Goal: Task Accomplishment & Management: Use online tool/utility

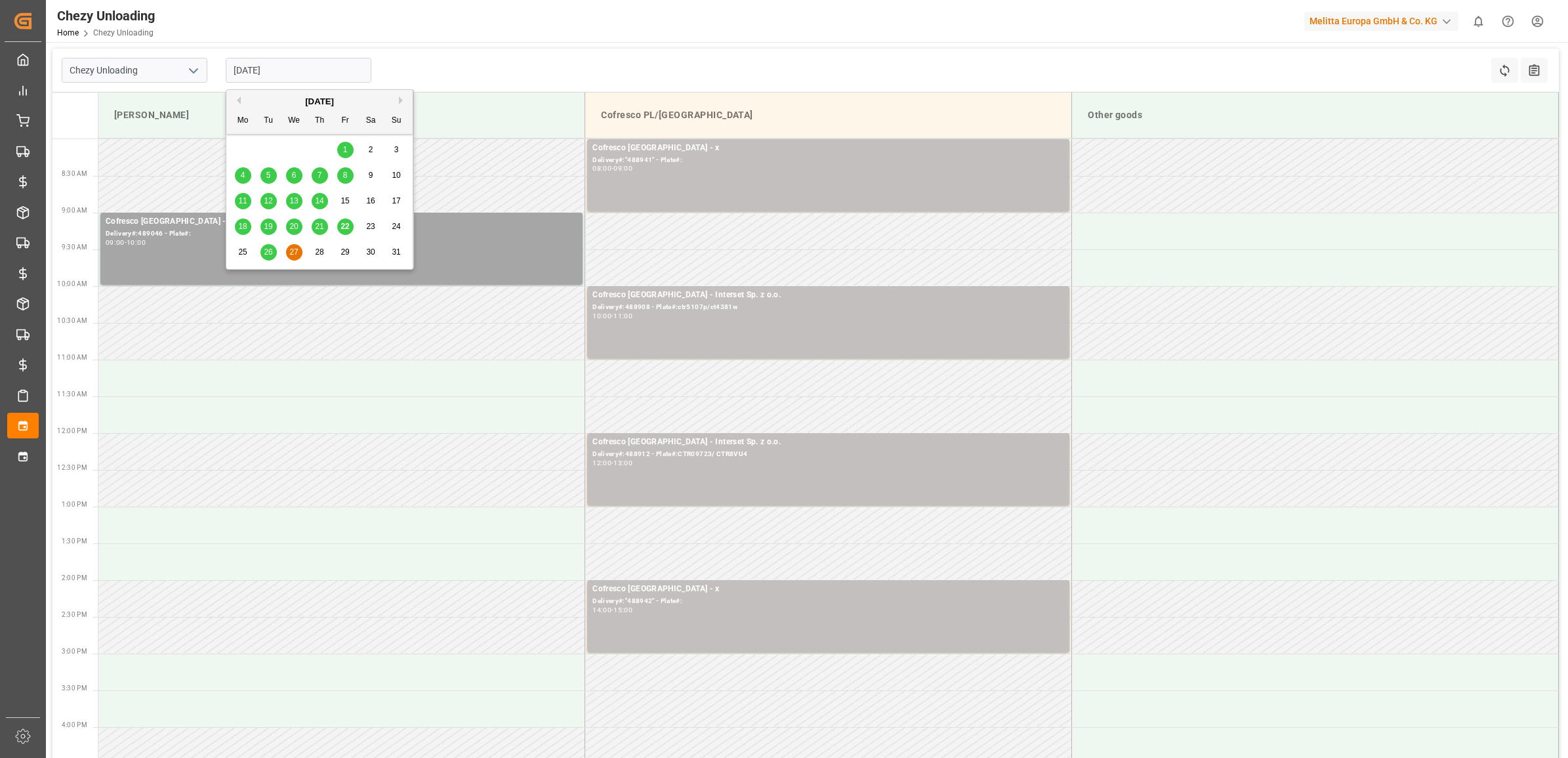
click at [495, 72] on div "Chezy Unloading [DATE] Refresh Time Slots All Audits" at bounding box center [806, 71] width 1507 height 44
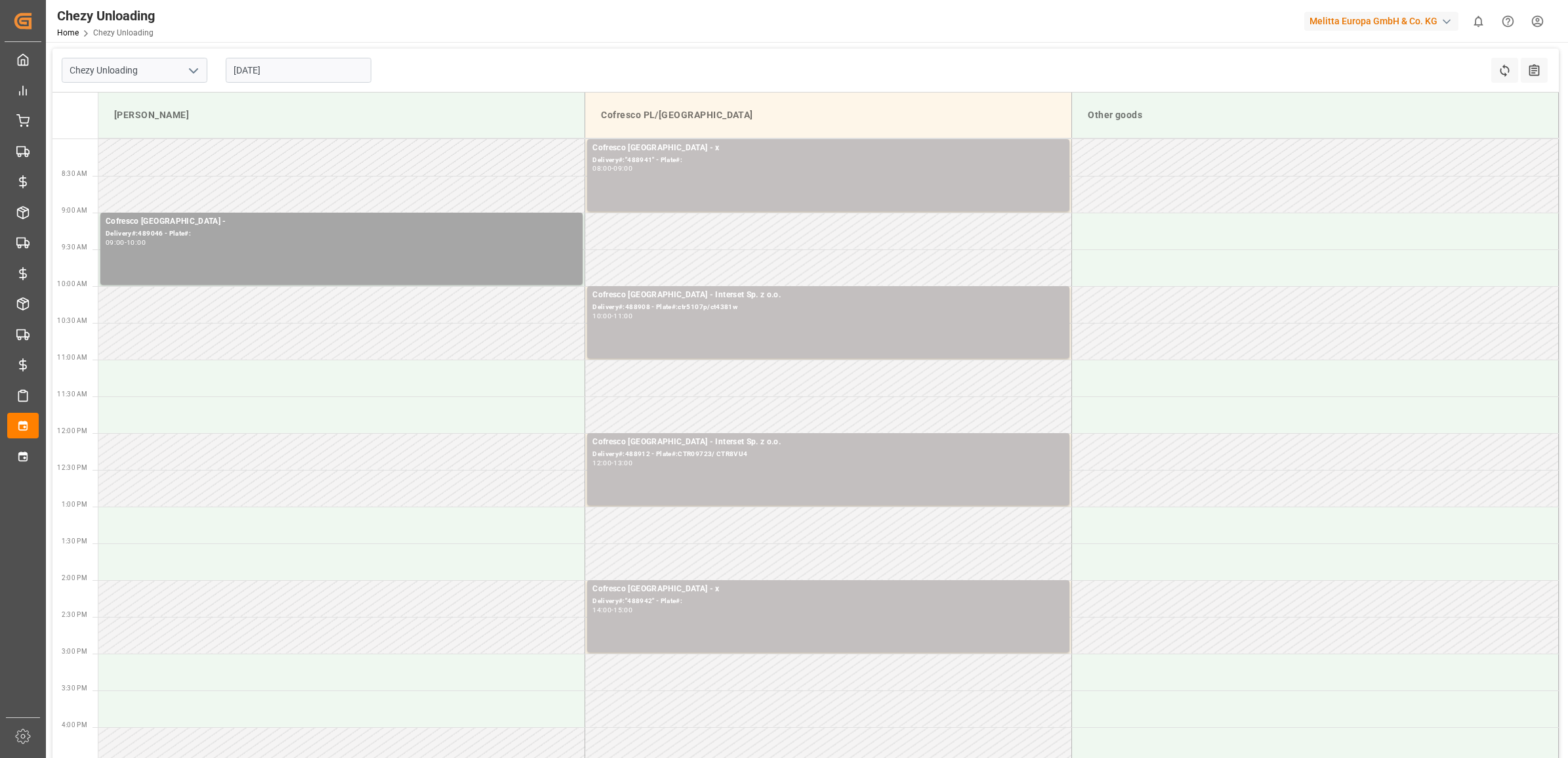
click at [88, 635] on div "2:30 PM" at bounding box center [72, 617] width 40 height 37
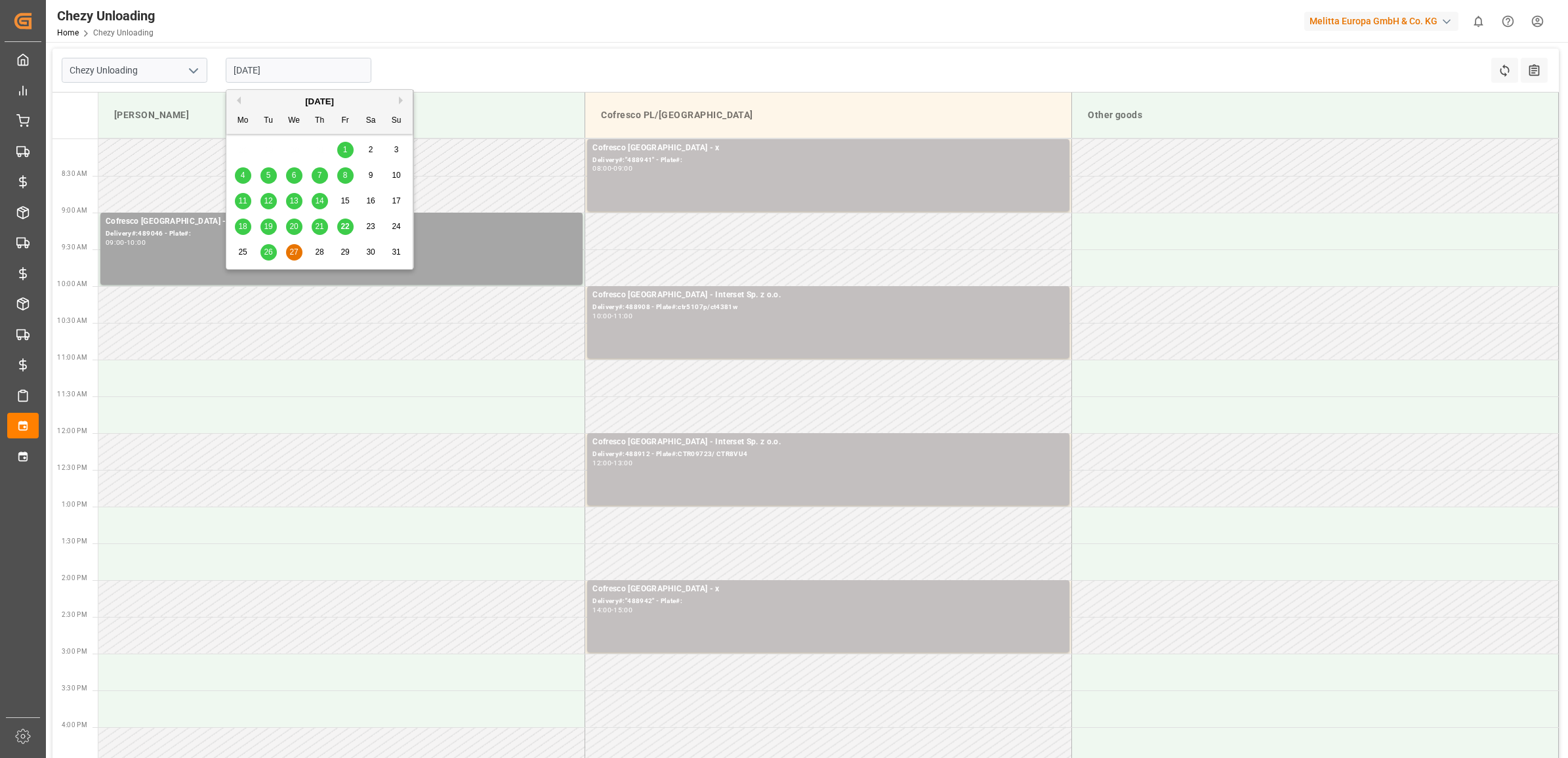
click at [298, 69] on input "[DATE]" at bounding box center [298, 70] width 146 height 25
click at [288, 228] on div "20" at bounding box center [294, 227] width 16 height 16
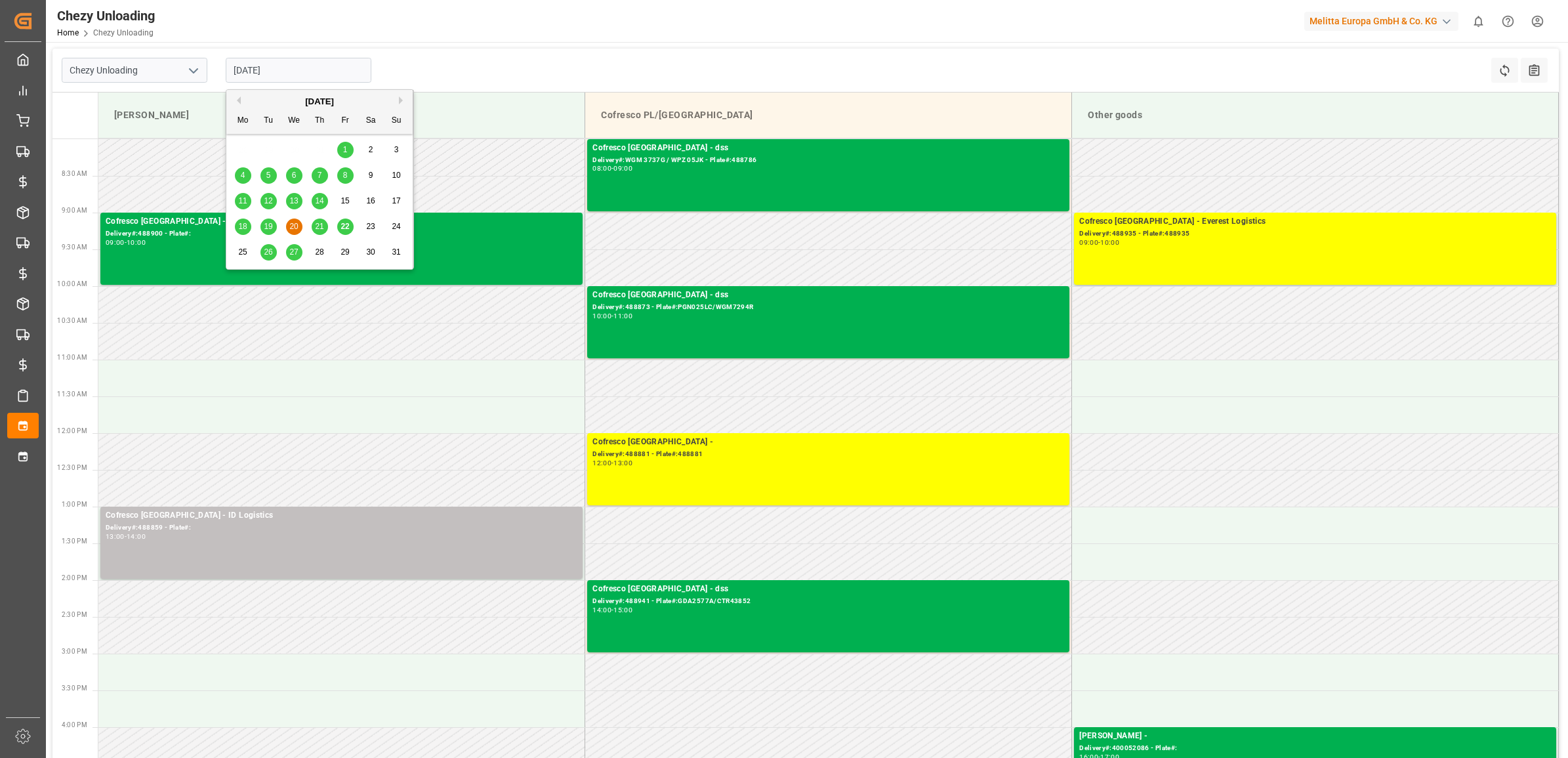
click at [289, 68] on input "[DATE]" at bounding box center [298, 70] width 146 height 25
click at [286, 256] on div "27" at bounding box center [294, 252] width 16 height 16
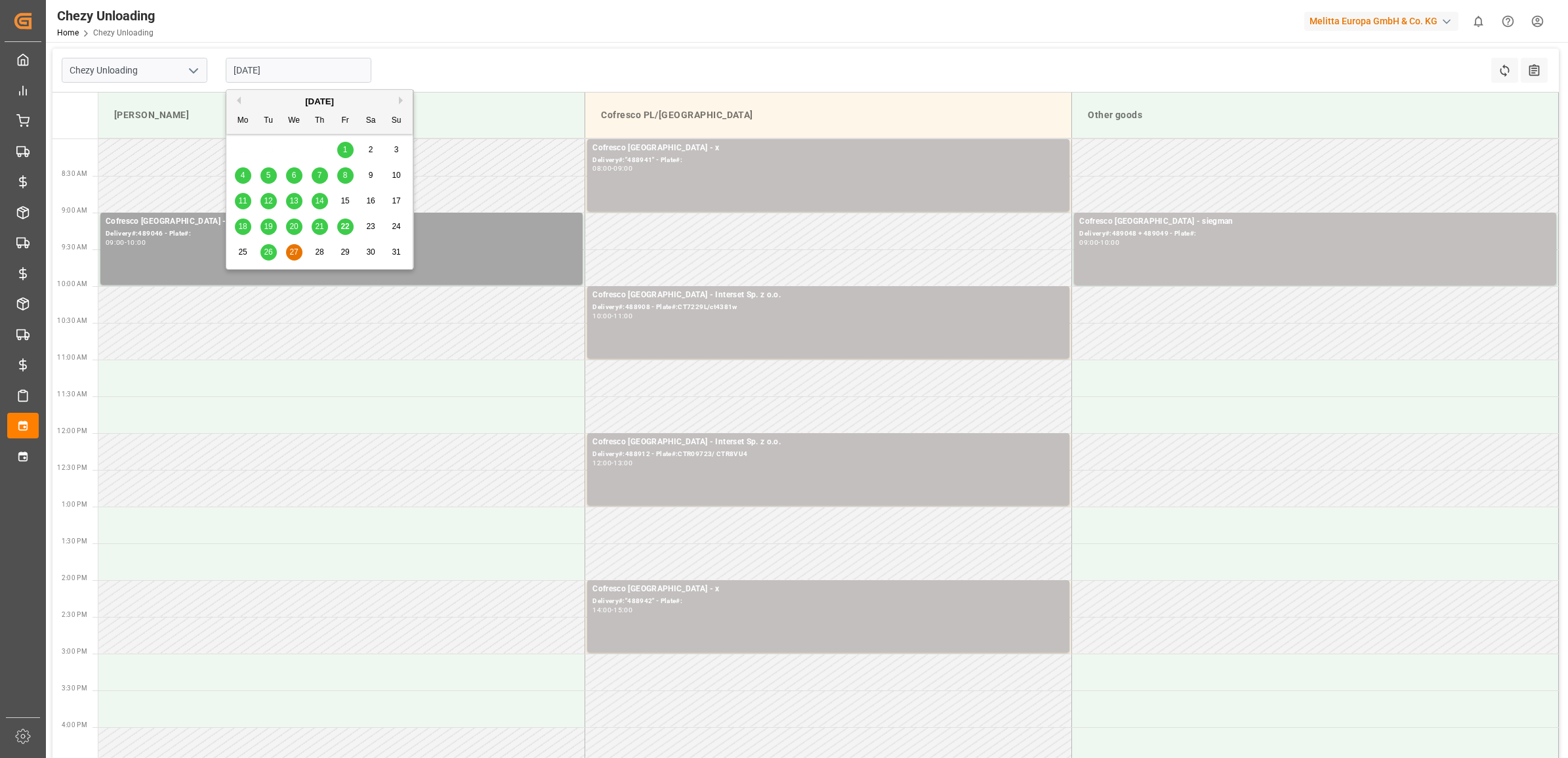
click at [264, 73] on input "[DATE]" at bounding box center [298, 70] width 146 height 25
click at [289, 227] on div "20" at bounding box center [294, 227] width 16 height 16
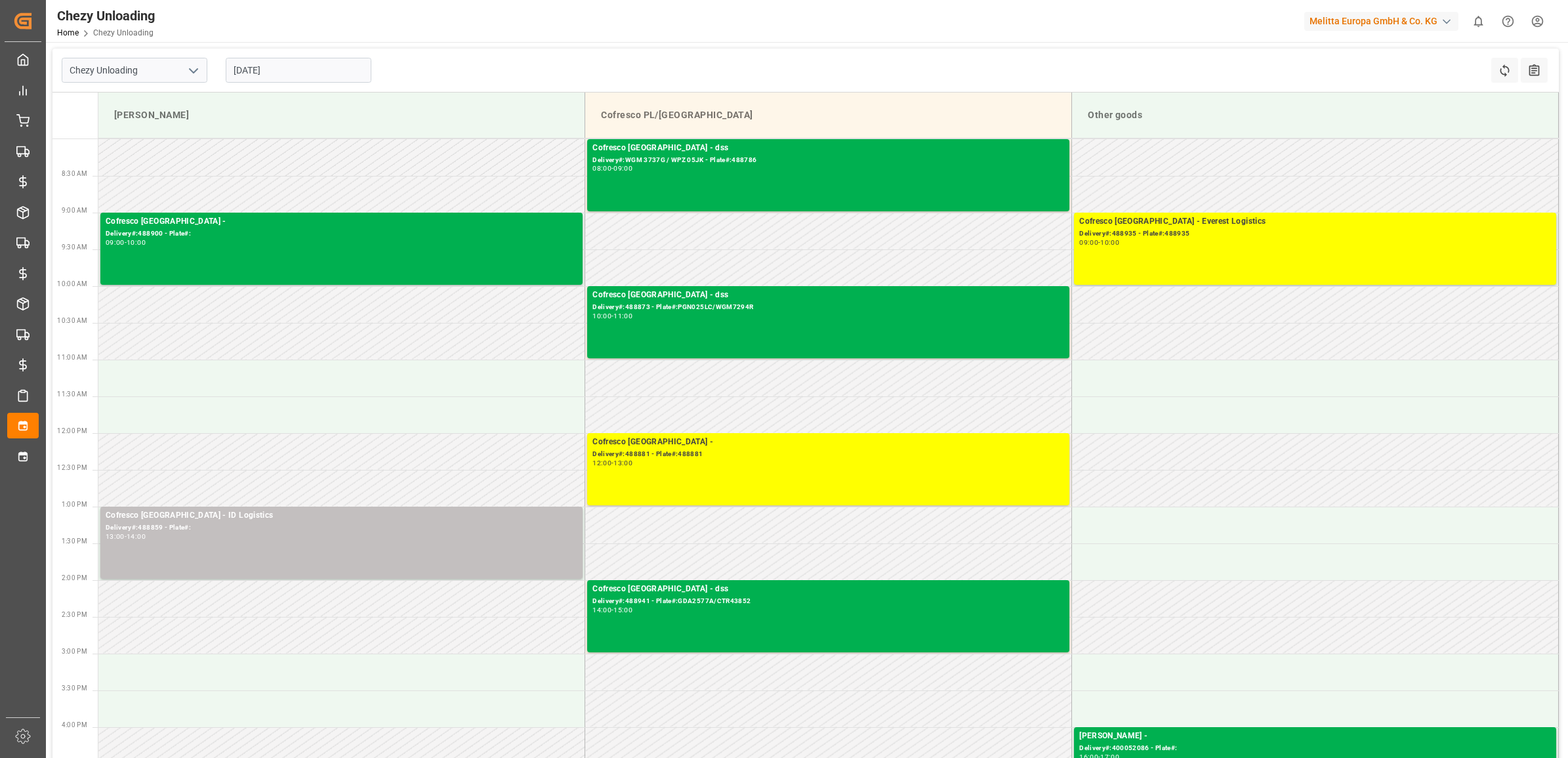
click at [284, 63] on input "[DATE]" at bounding box center [298, 70] width 146 height 25
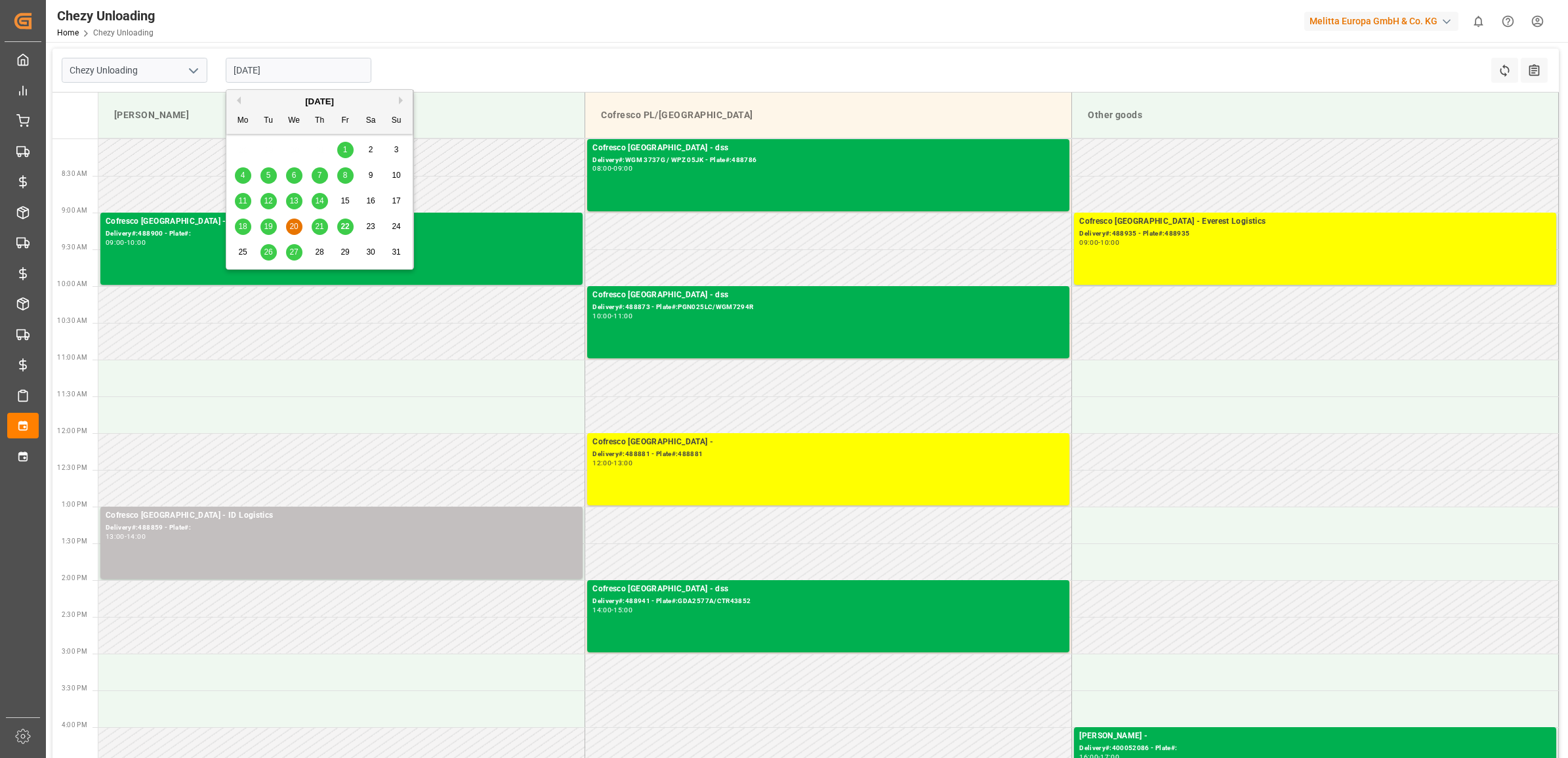
click at [294, 257] on div "27" at bounding box center [294, 252] width 16 height 16
type input "[DATE]"
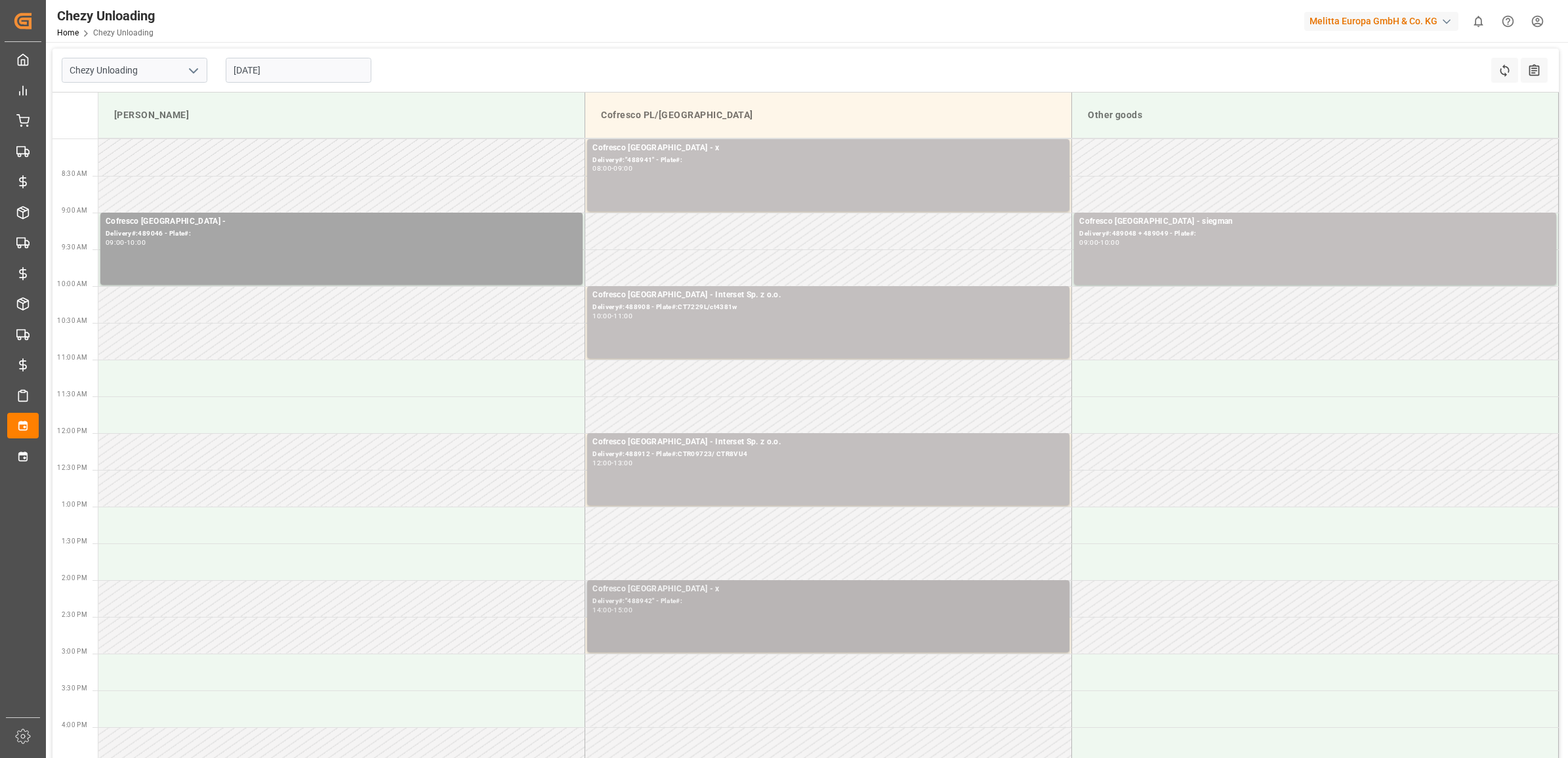
click at [727, 618] on div "Cofresco [GEOGRAPHIC_DATA] - x Delivery#:"488942" - Plate#: 14:00 - 15:00" at bounding box center [828, 616] width 472 height 67
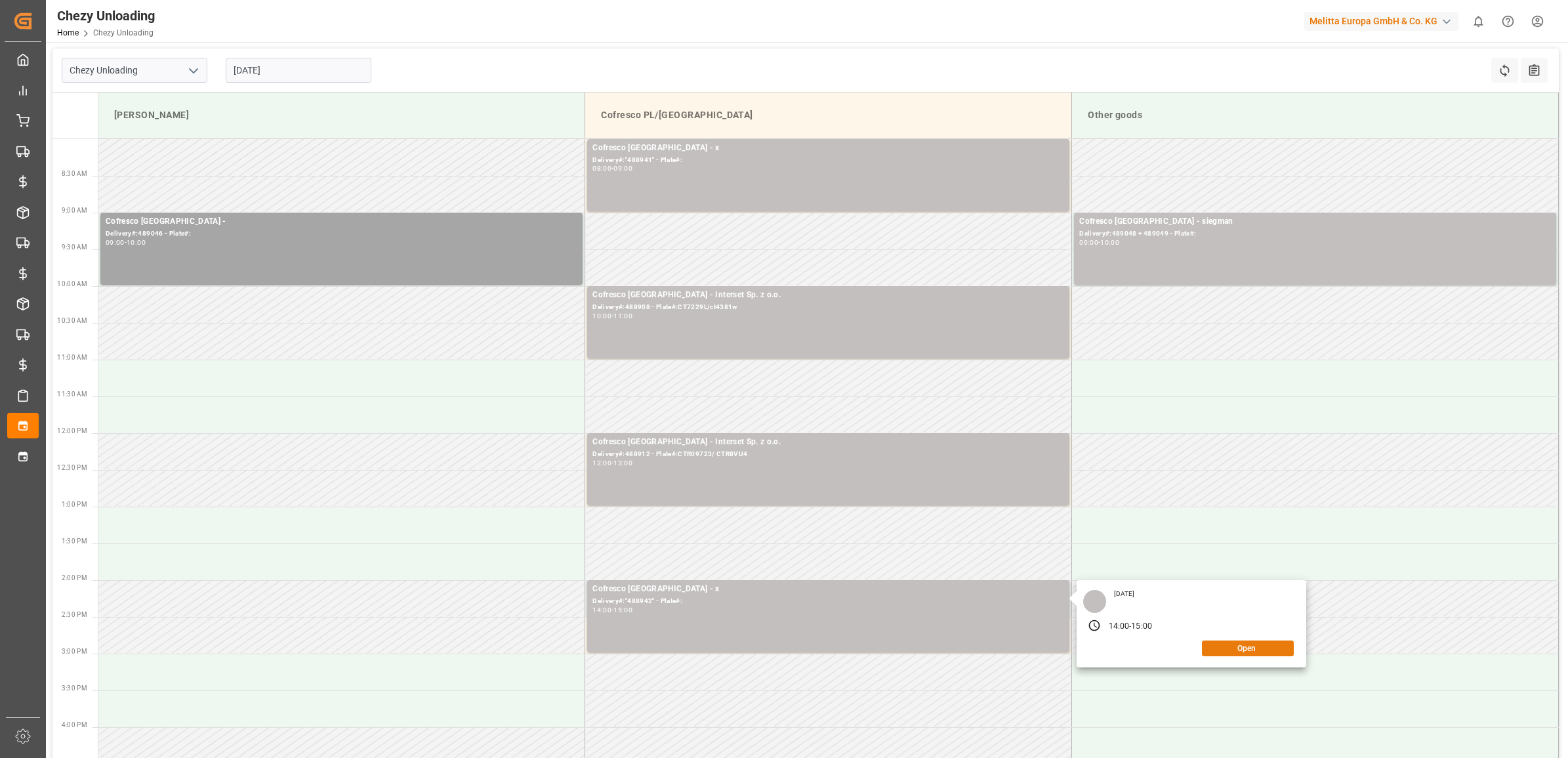
click at [1241, 648] on button "Open" at bounding box center [1248, 648] width 92 height 16
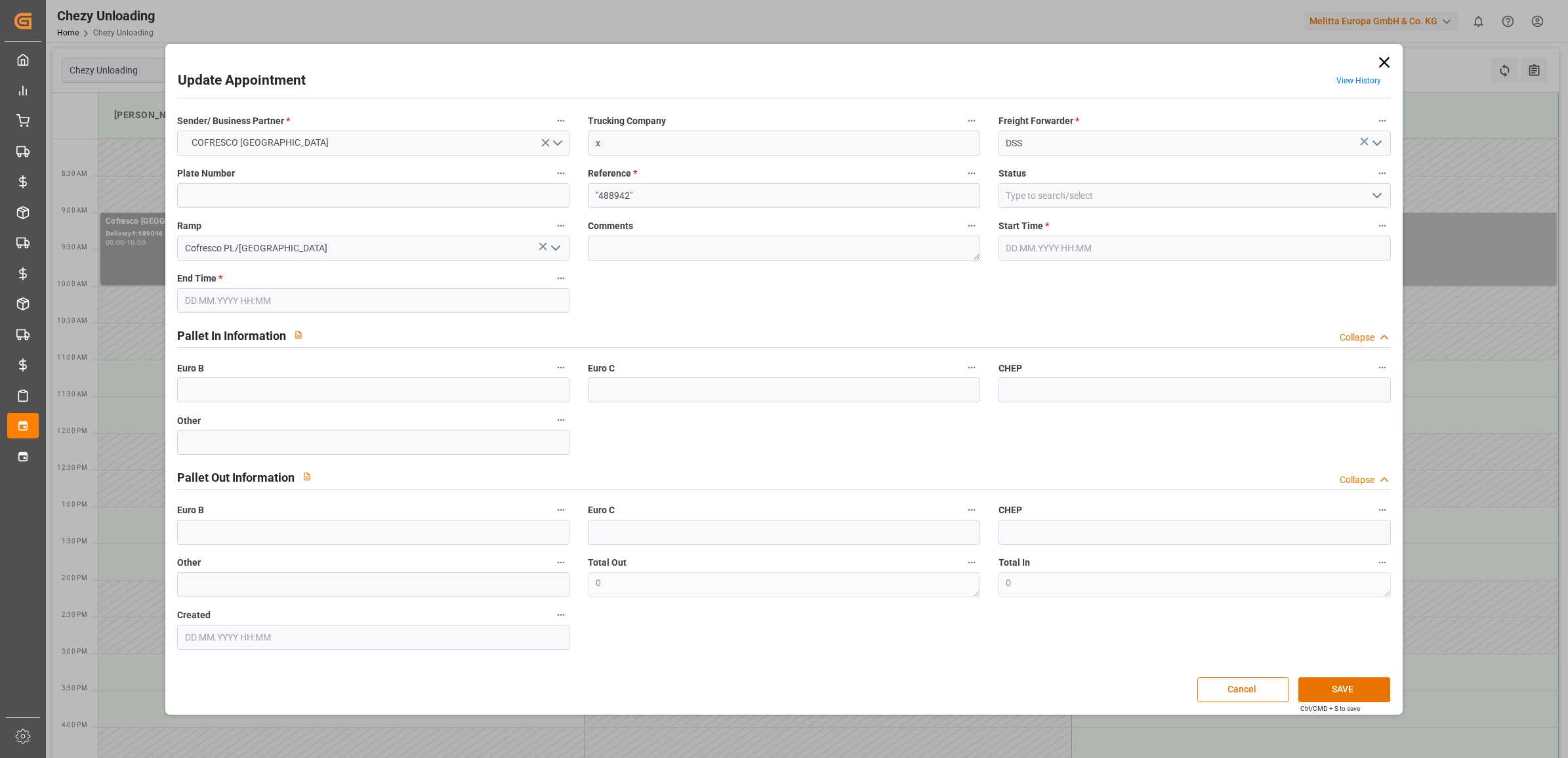
type input "[DATE] 14:00"
type input "[DATE] 15:00"
type input "[DATE] 11:44"
click at [1238, 687] on button "Cancel" at bounding box center [1243, 689] width 92 height 25
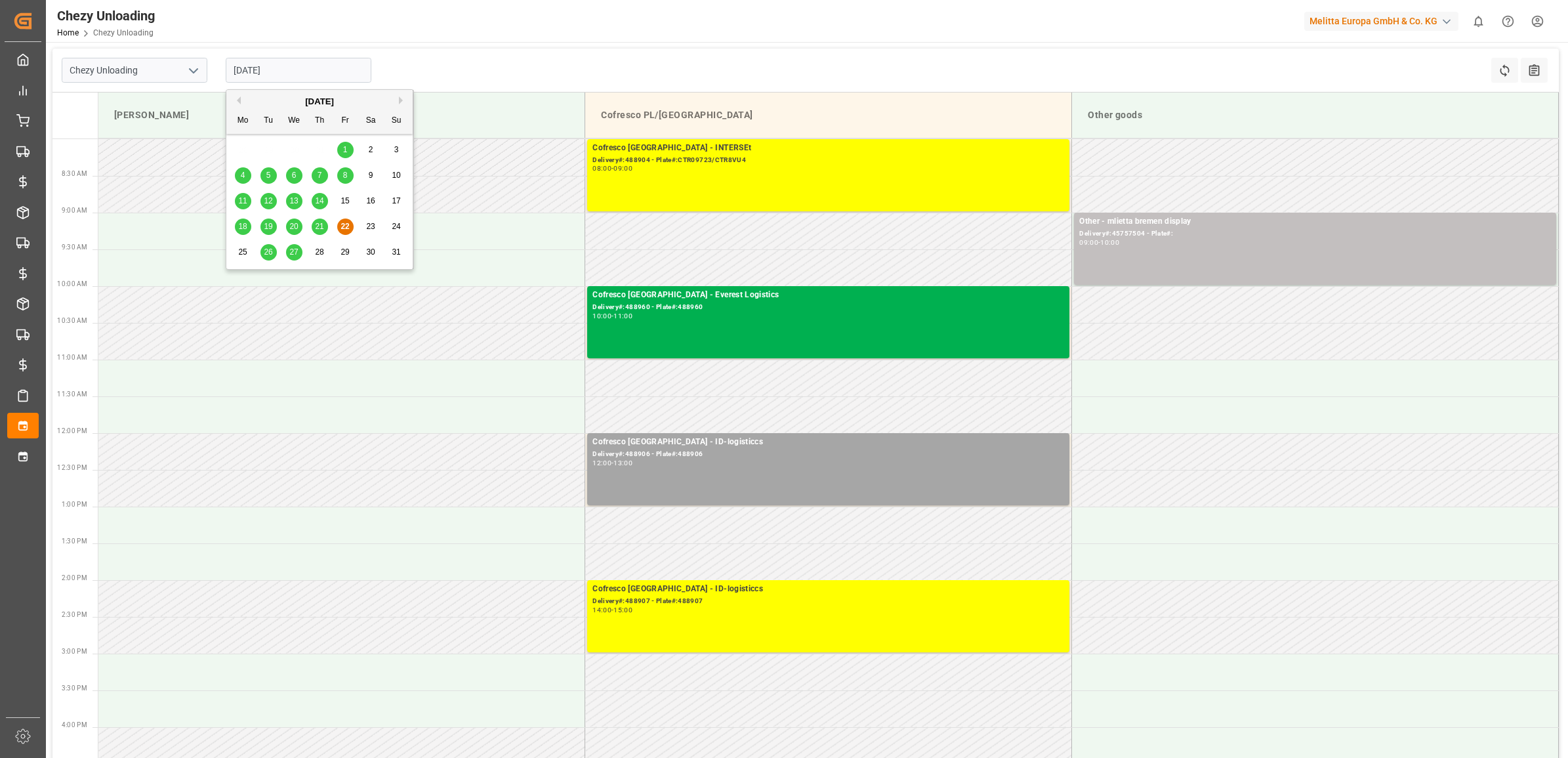
click at [288, 72] on input "[DATE]" at bounding box center [298, 70] width 146 height 25
click at [295, 248] on span "27" at bounding box center [293, 252] width 8 height 9
type input "[DATE]"
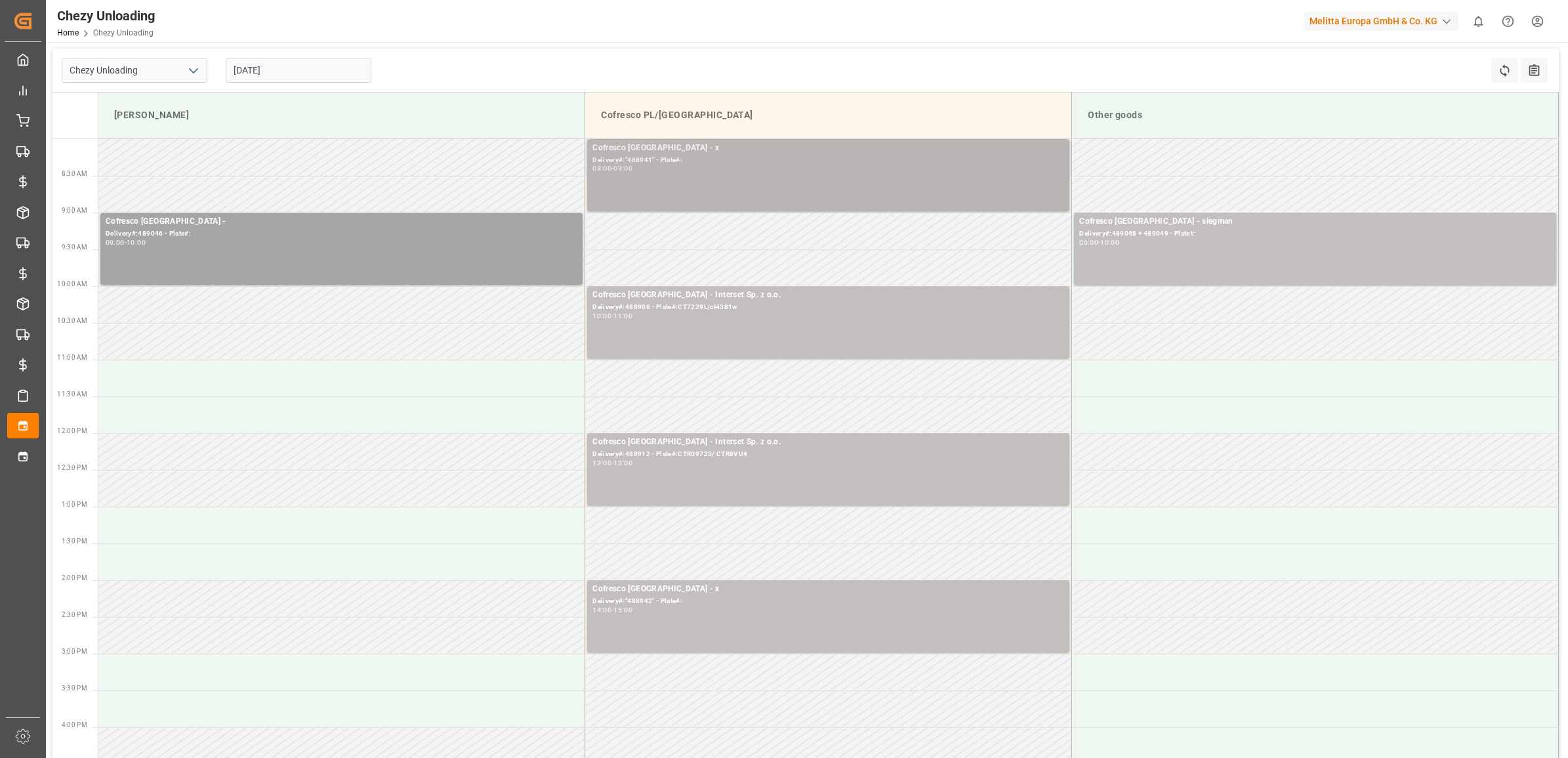
click at [666, 146] on div "Cofresco Poland - x" at bounding box center [828, 148] width 472 height 13
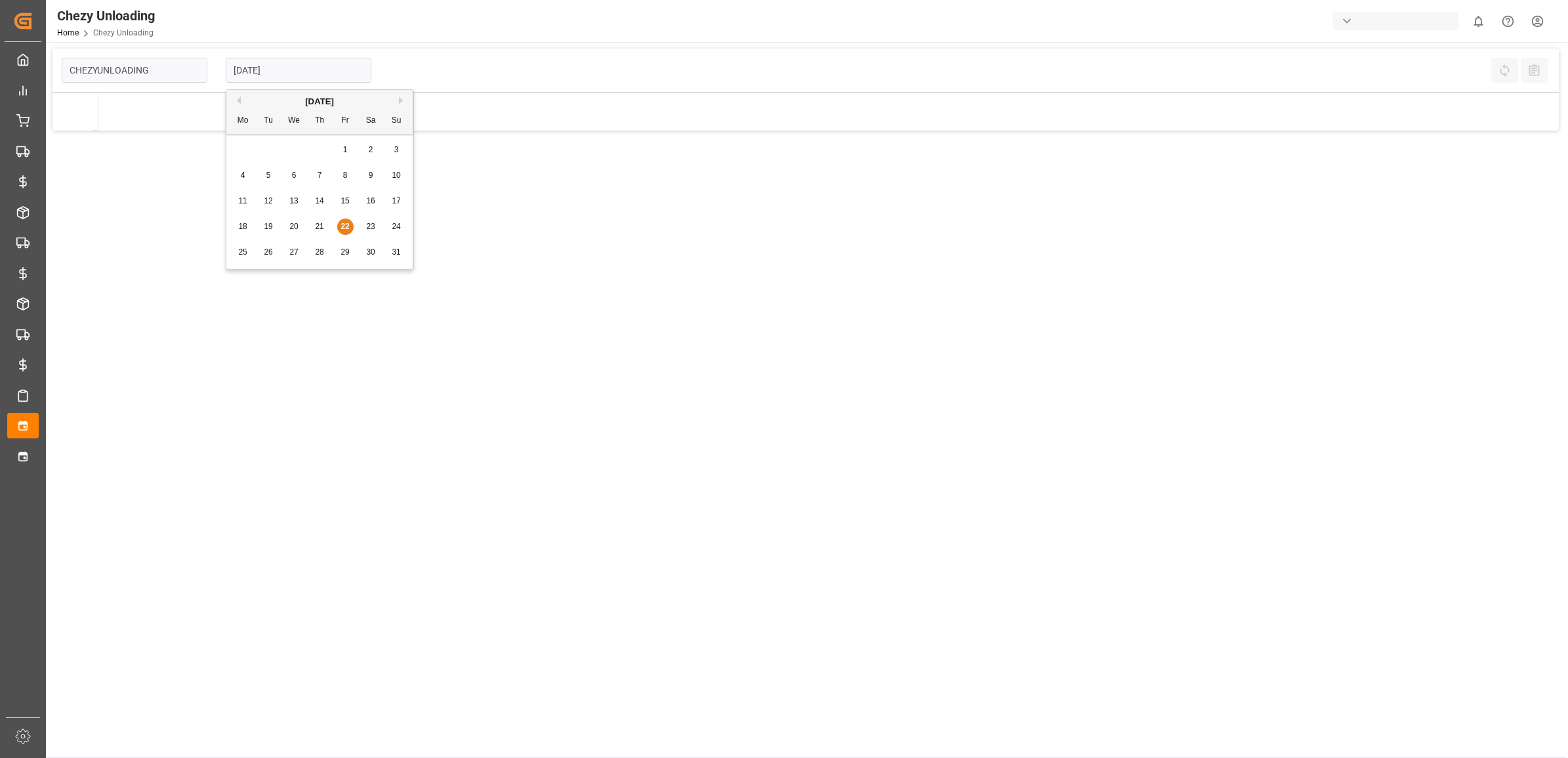
click at [282, 72] on input "[DATE]" at bounding box center [298, 70] width 146 height 25
type input "Chezy Unloading"
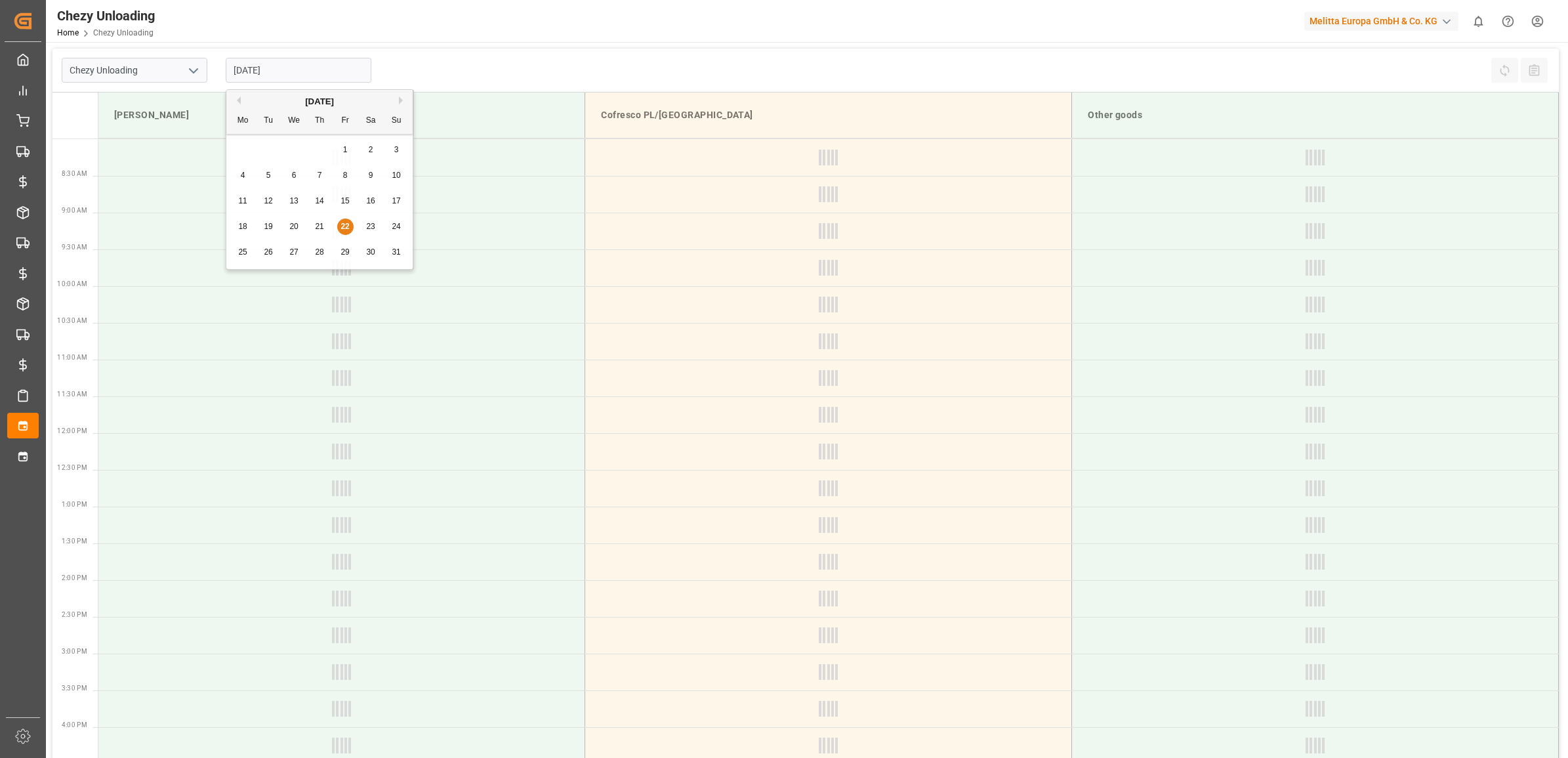
click at [295, 252] on div "Previous Month Next Month August 2025 Mo Tu We Th Fr Sa Su 28 29 30 31 1 2 3 4 …" at bounding box center [319, 181] width 188 height 185
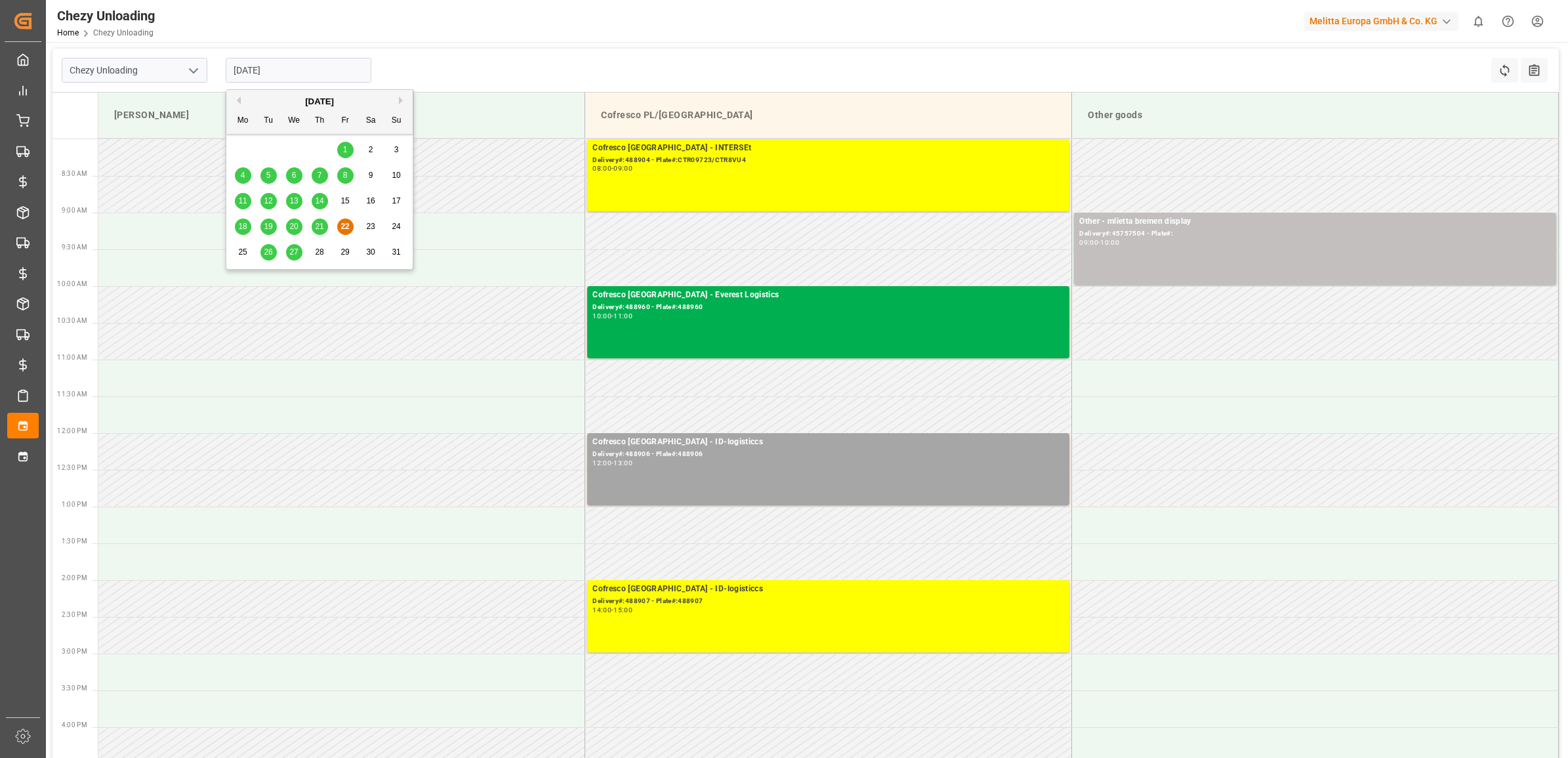
click at [292, 250] on span "27" at bounding box center [293, 252] width 8 height 9
type input "27.08.2025"
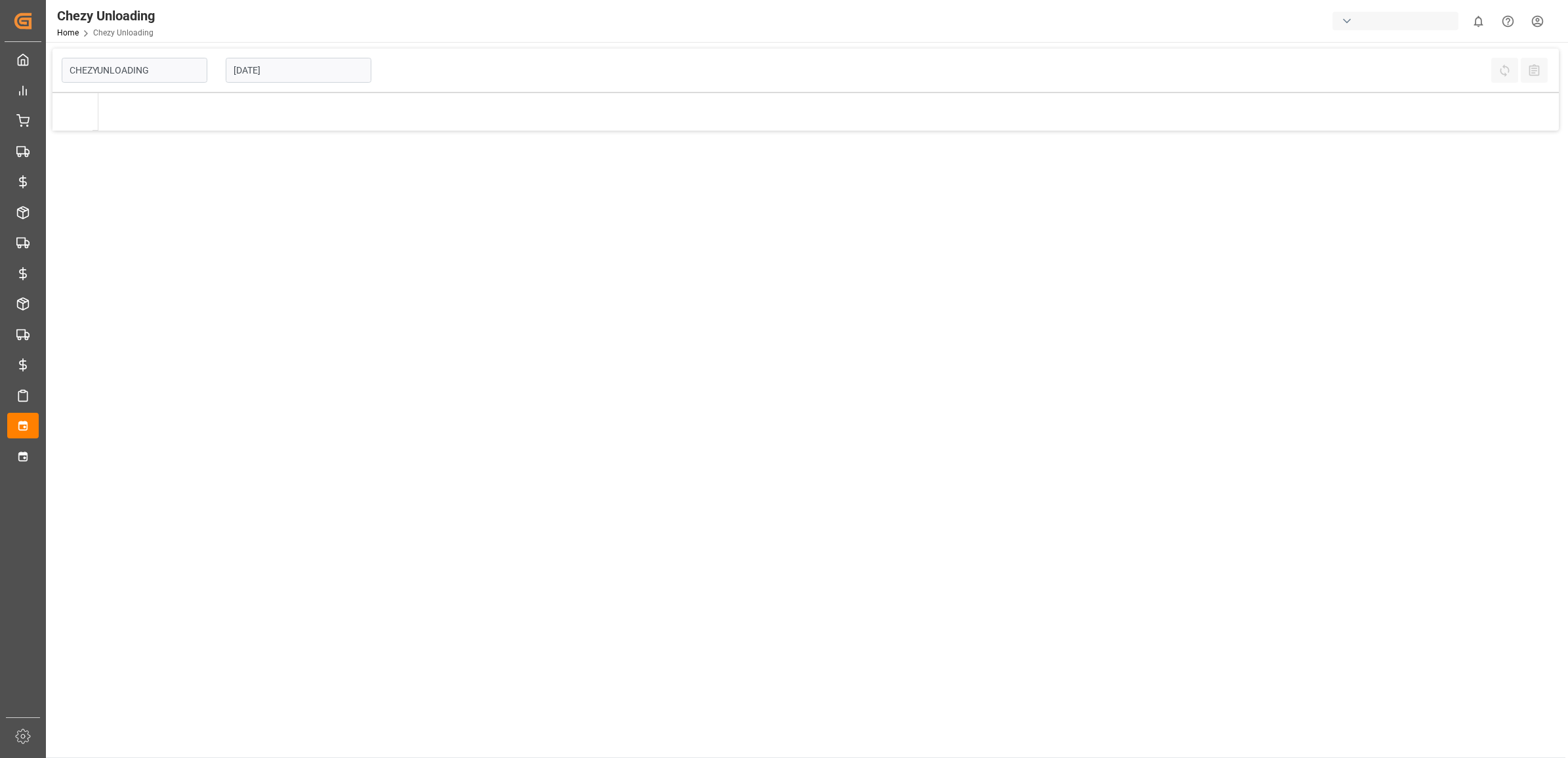
type input "Chezy Unloading"
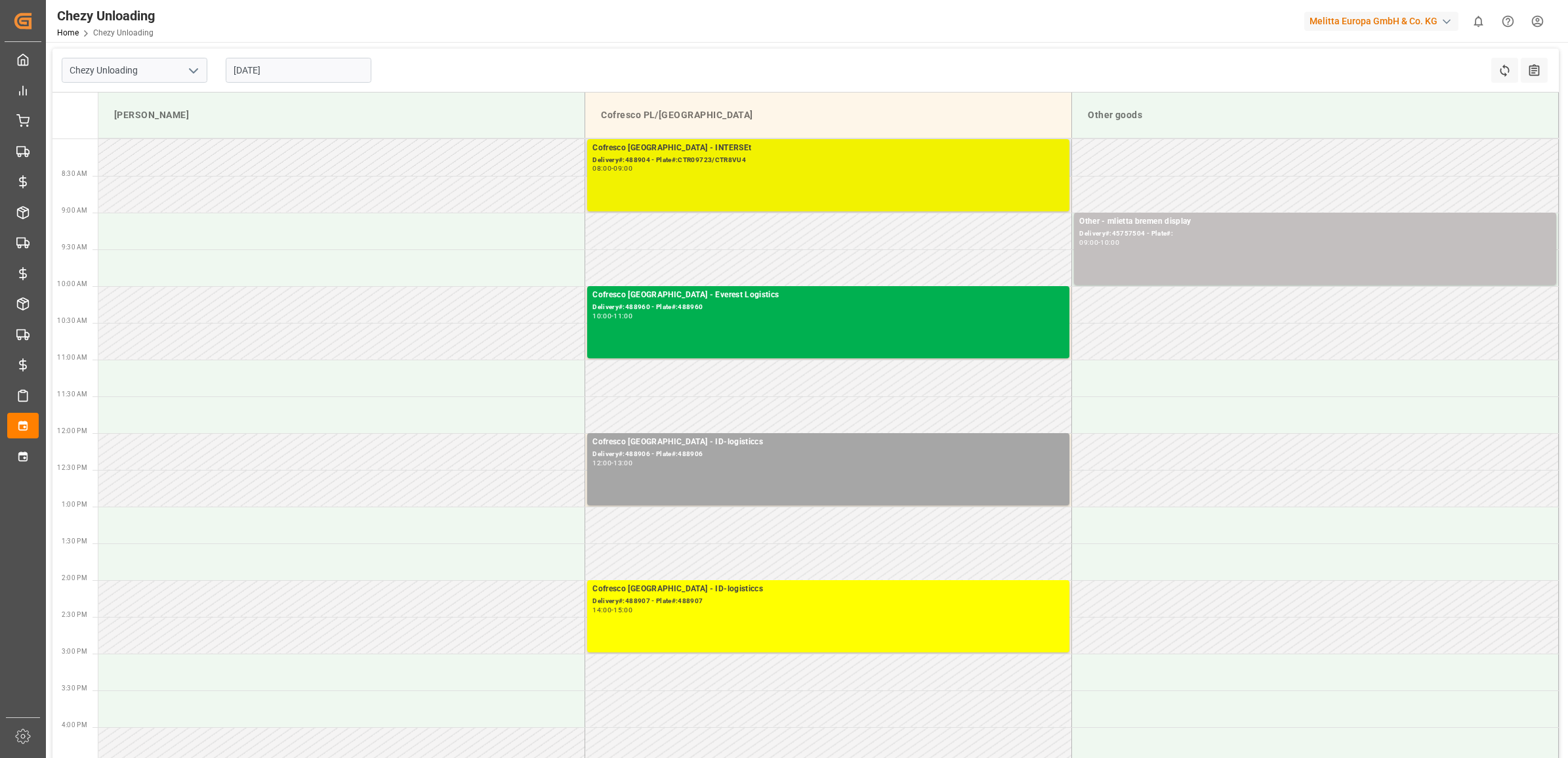
click at [820, 174] on div "Cofresco Poland - INTERSEt Delivery#:488904 - Plate#:CTR09723/CTR8VU4 08:00 - 0…" at bounding box center [828, 175] width 472 height 67
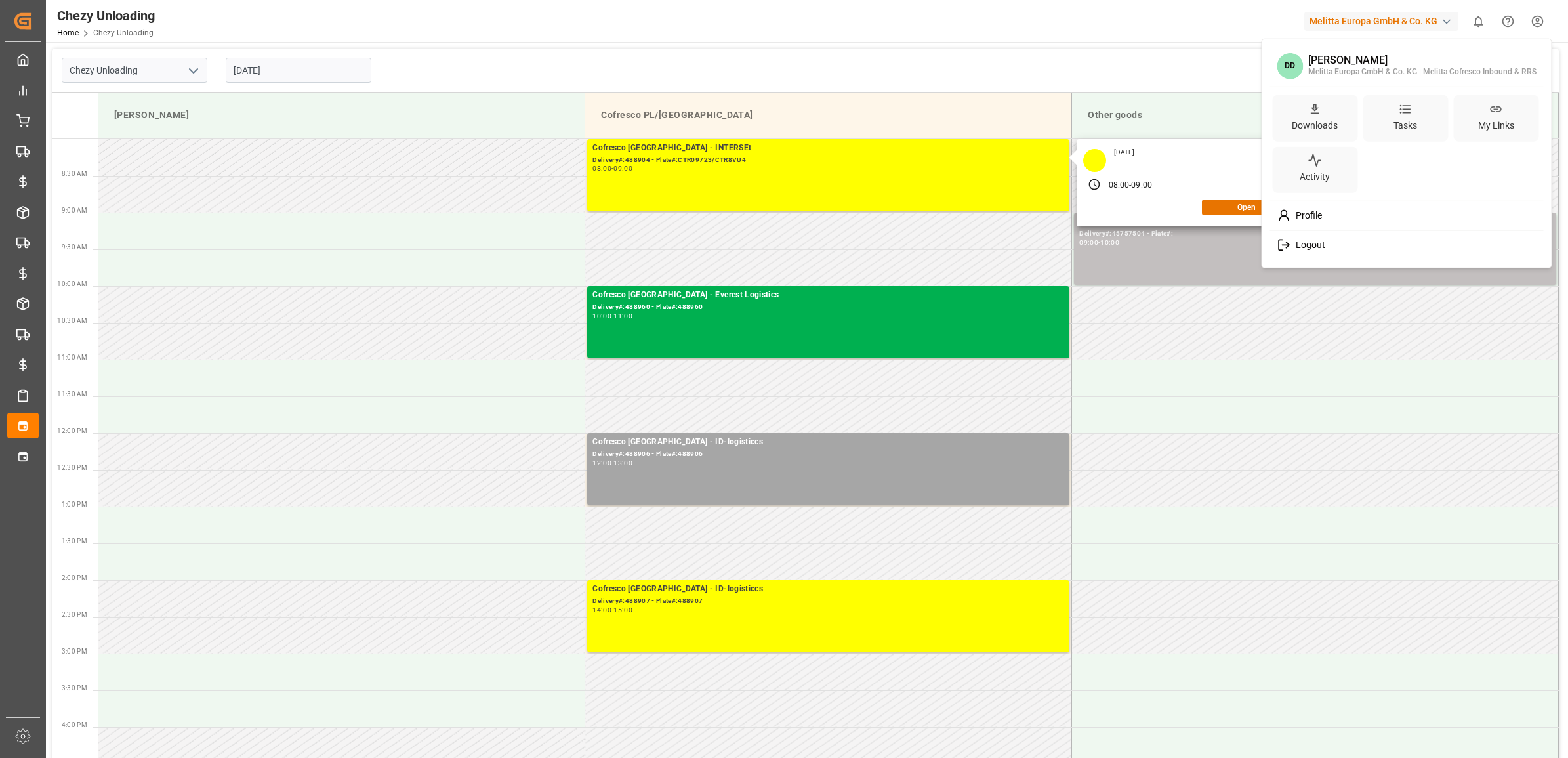
click at [1540, 20] on html "Created by potrace 1.15, written by Peter Selinger 2001-2017 Created by potrace…" at bounding box center [784, 379] width 1568 height 758
click at [1330, 243] on div "Logout" at bounding box center [1406, 245] width 269 height 24
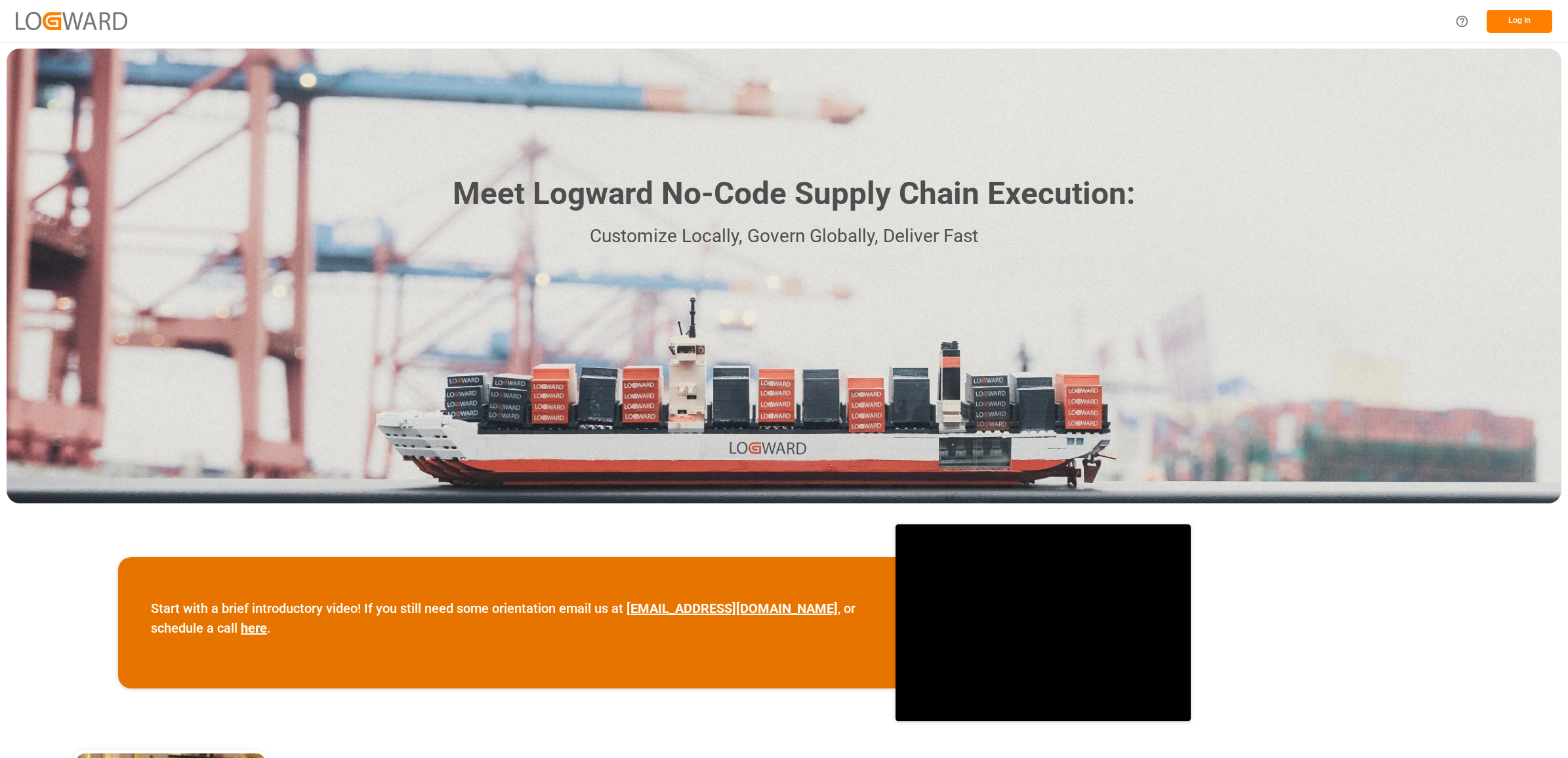
click at [1501, 15] on button "Log In" at bounding box center [1519, 21] width 66 height 23
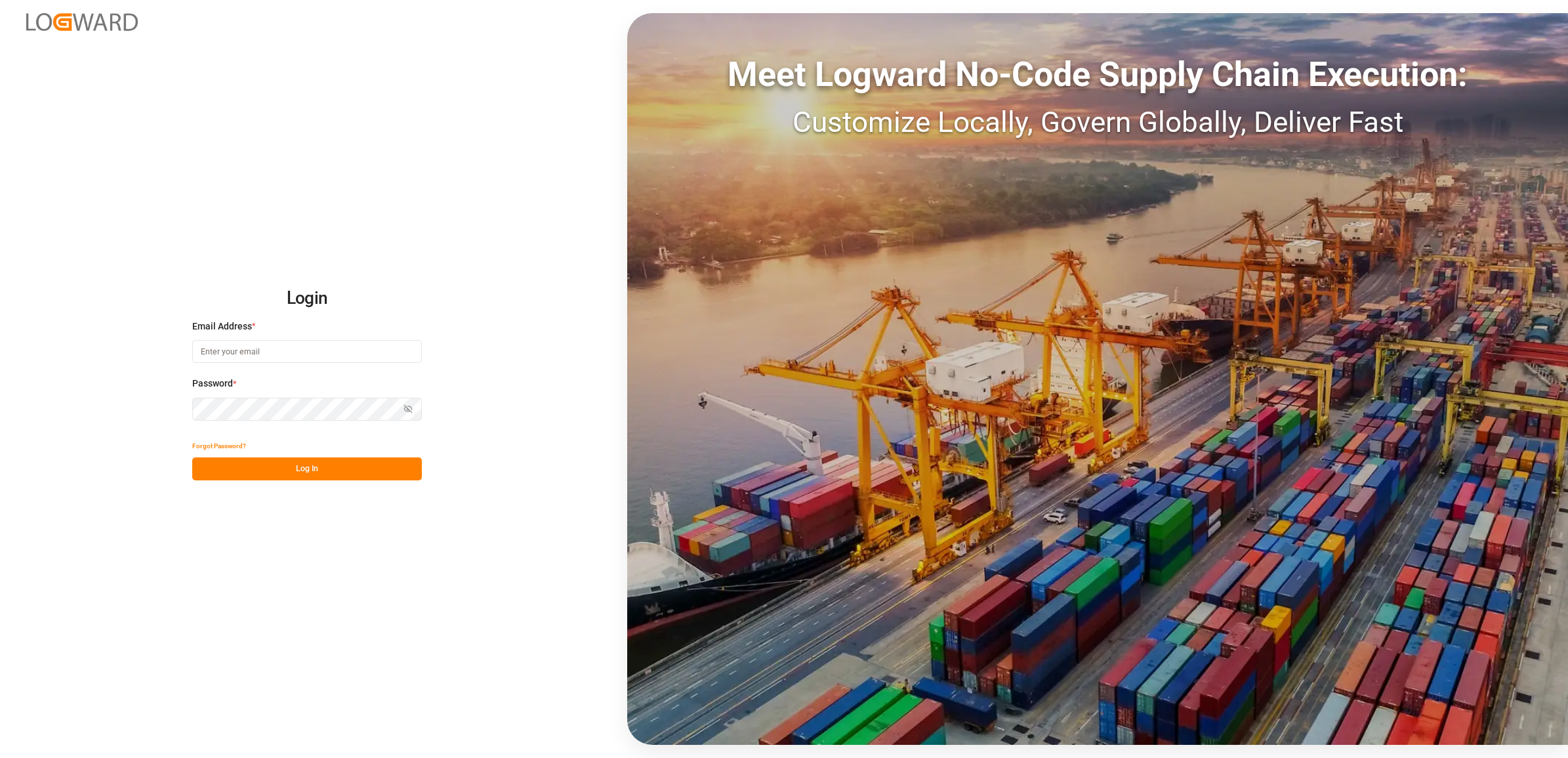
type input "[PERSON_NAME][EMAIL_ADDRESS][PERSON_NAME][DOMAIN_NAME]"
click at [240, 463] on button "Log In" at bounding box center [307, 469] width 230 height 23
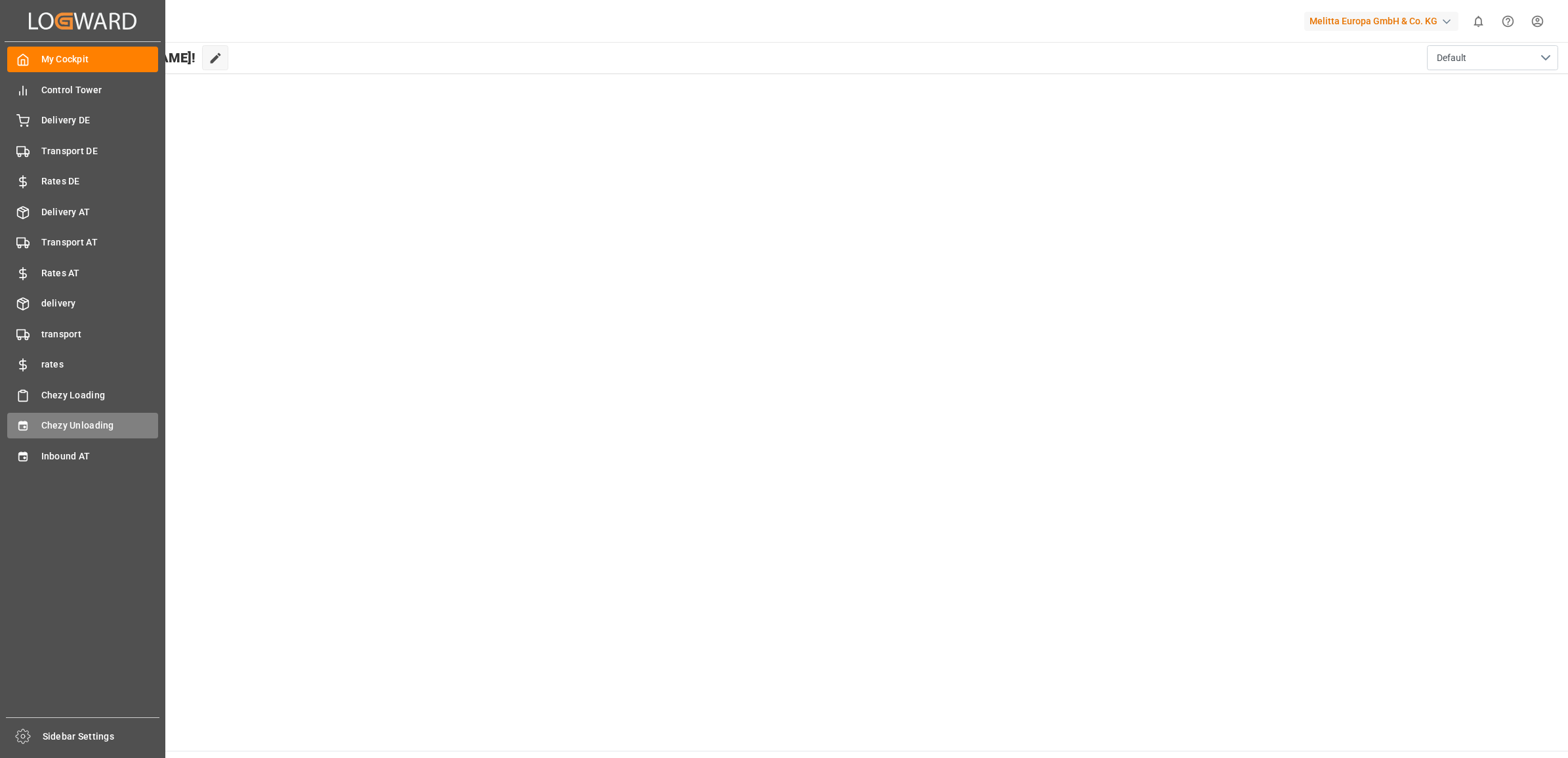
click at [17, 420] on icon at bounding box center [23, 426] width 13 height 13
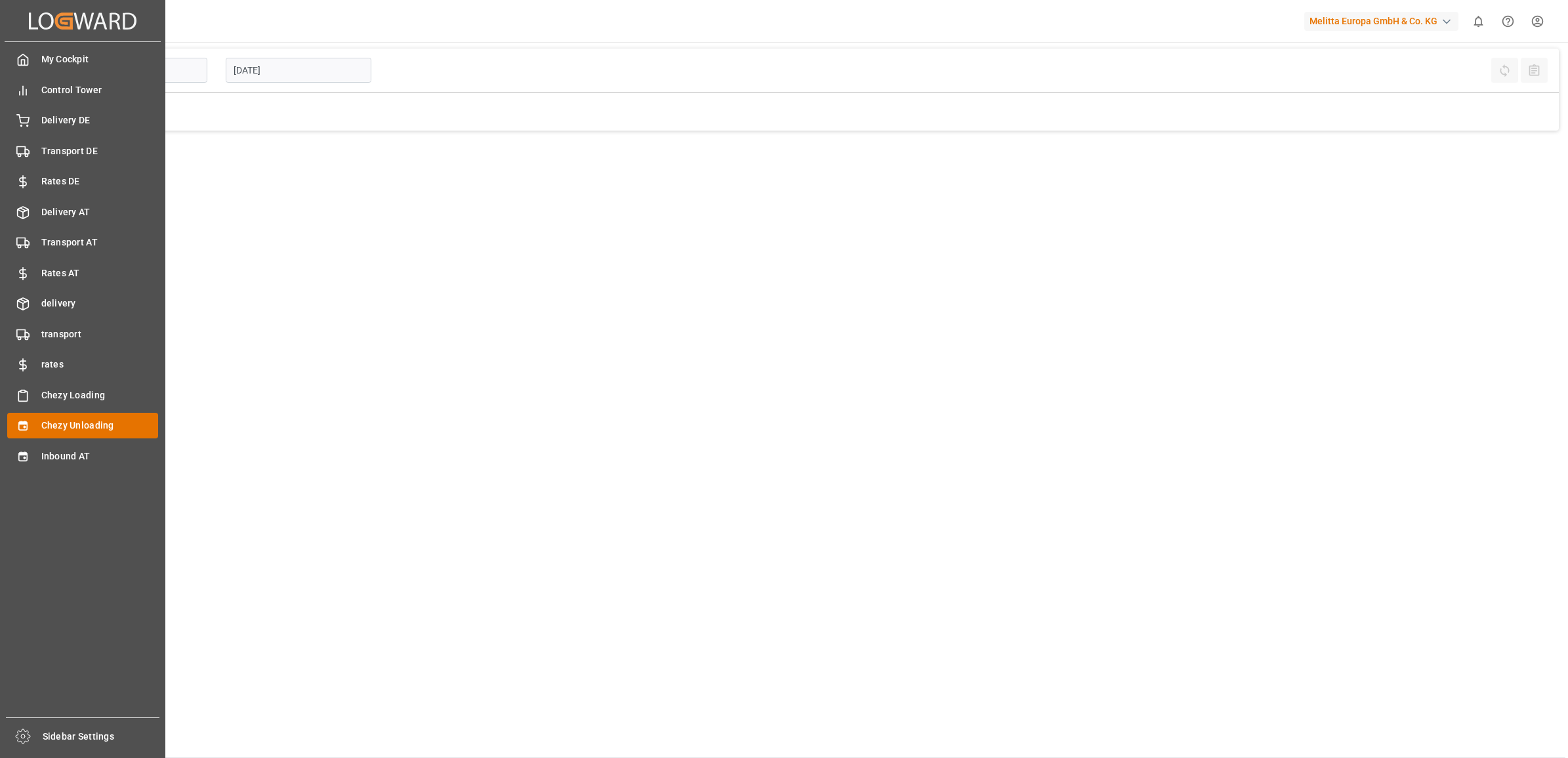
type input "Chezy Unloading"
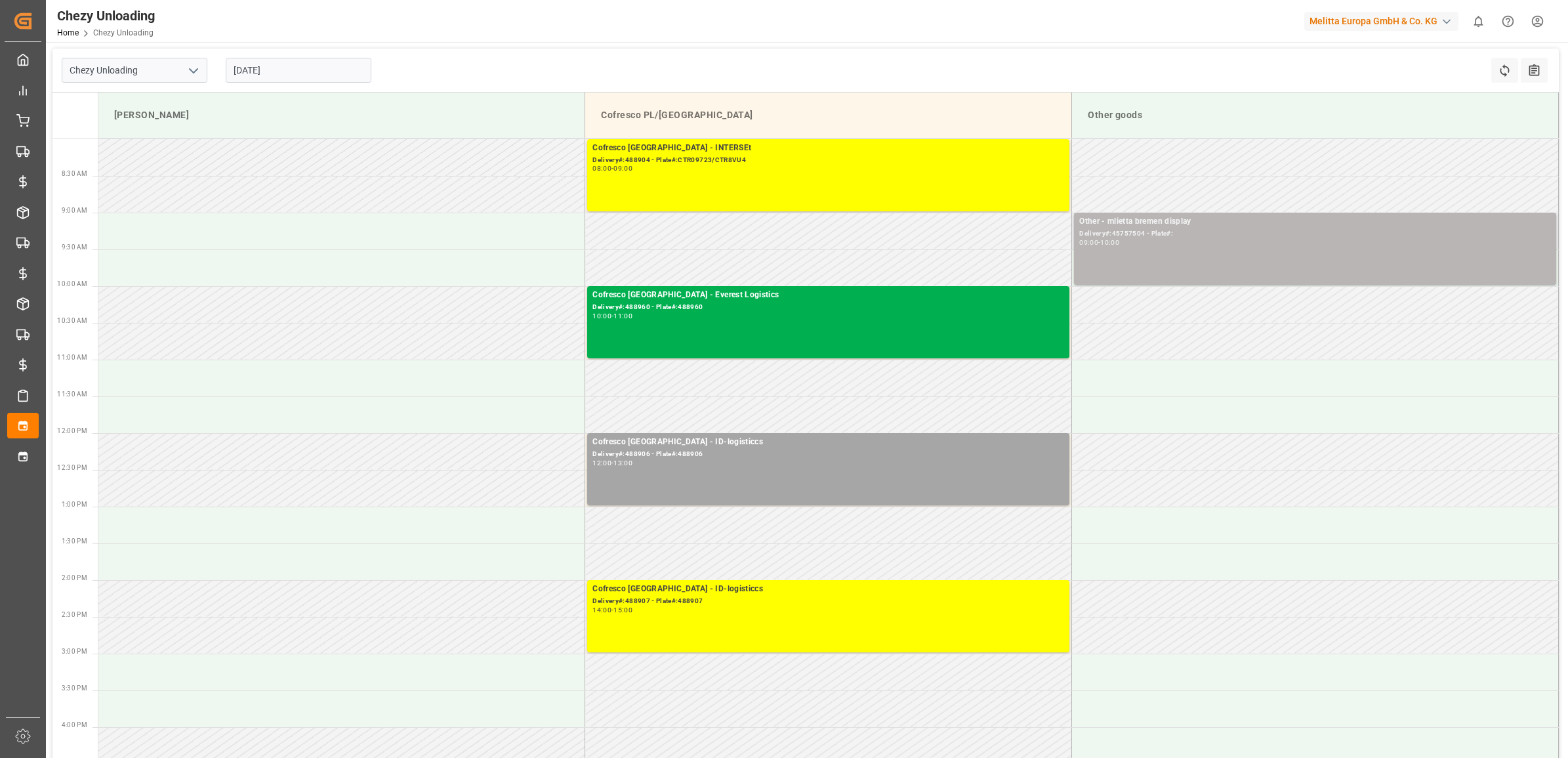
click at [1119, 242] on div "10:00" at bounding box center [1109, 243] width 19 height 6
